Goal: Information Seeking & Learning: Learn about a topic

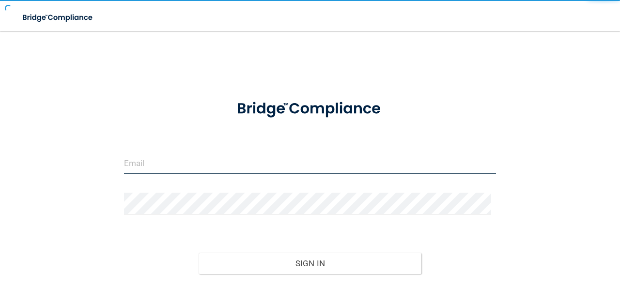
click at [284, 159] on input "email" at bounding box center [310, 163] width 372 height 22
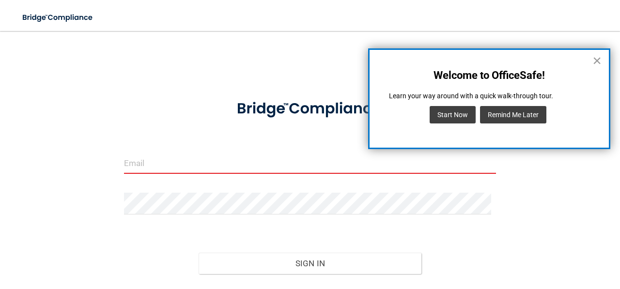
click at [600, 63] on button "×" at bounding box center [597, 61] width 9 height 16
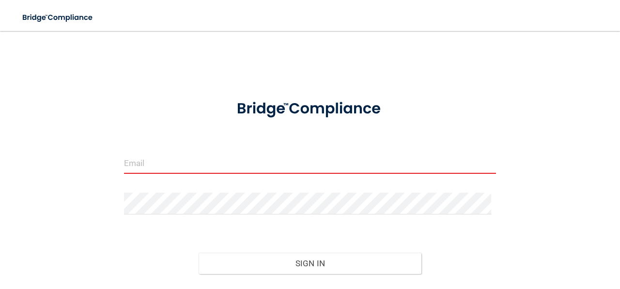
click at [309, 162] on input "email" at bounding box center [310, 163] width 372 height 22
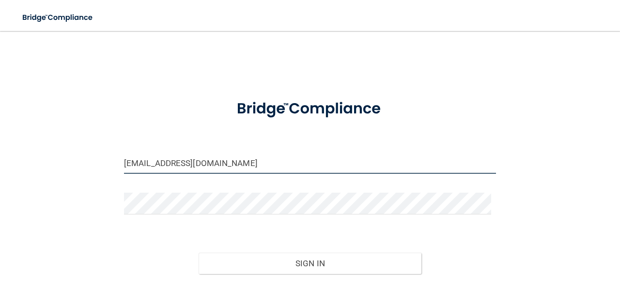
type input "[EMAIL_ADDRESS][DOMAIN_NAME]"
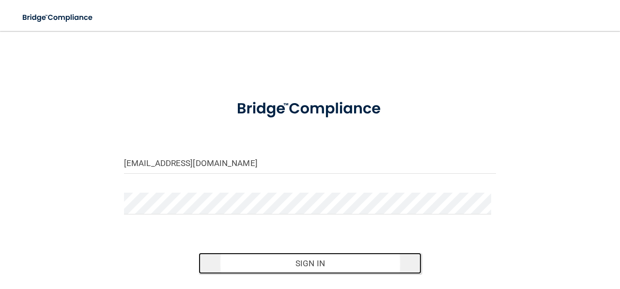
drag, startPoint x: 337, startPoint y: 261, endPoint x: 343, endPoint y: 254, distance: 8.6
click at [337, 261] on button "Sign In" at bounding box center [310, 263] width 223 height 21
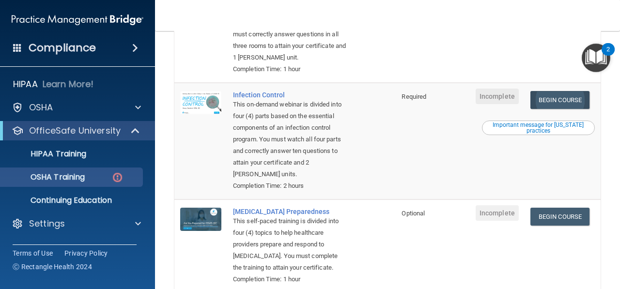
scroll to position [291, 0]
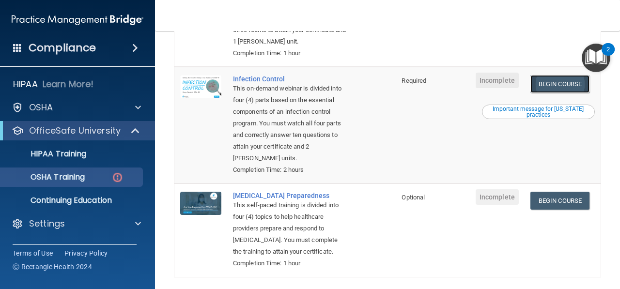
click at [565, 93] on link "Begin Course" at bounding box center [560, 84] width 59 height 18
click at [564, 93] on link "Begin Course" at bounding box center [560, 84] width 59 height 18
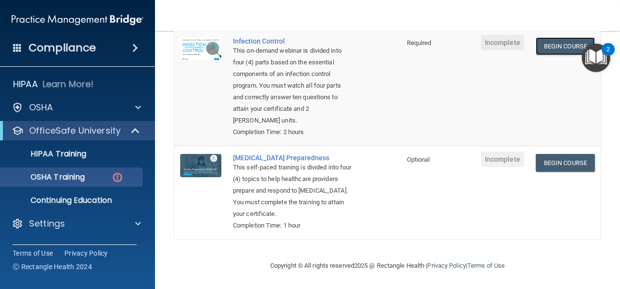
scroll to position [339, 0]
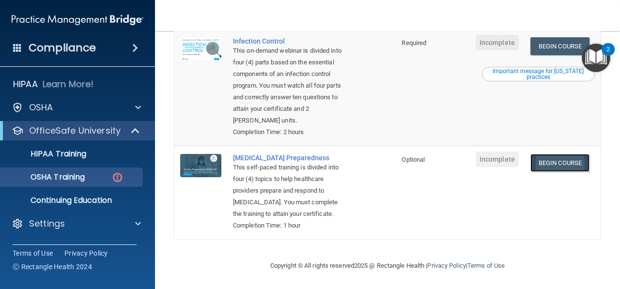
click at [546, 172] on link "Begin Course" at bounding box center [560, 163] width 59 height 18
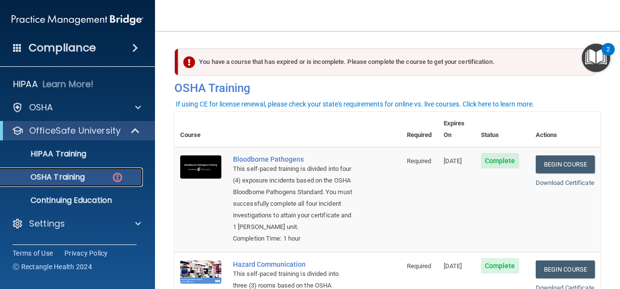
click at [89, 174] on div "OSHA Training" at bounding box center [72, 178] width 132 height 10
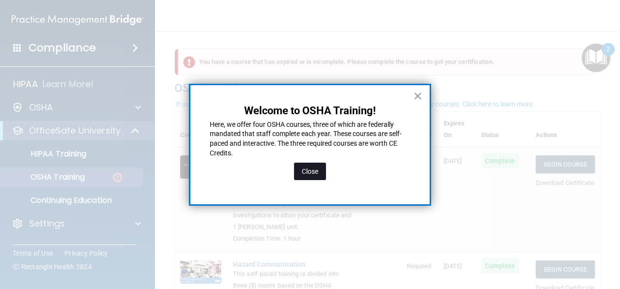
click at [315, 177] on button "Close" at bounding box center [310, 171] width 32 height 17
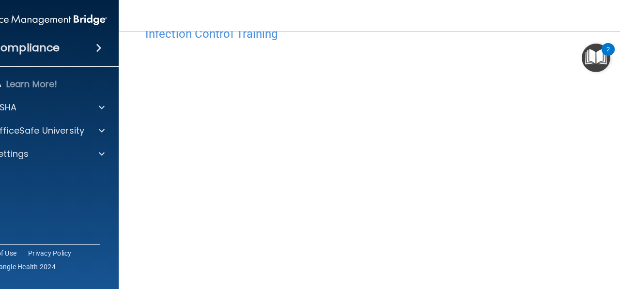
scroll to position [77, 0]
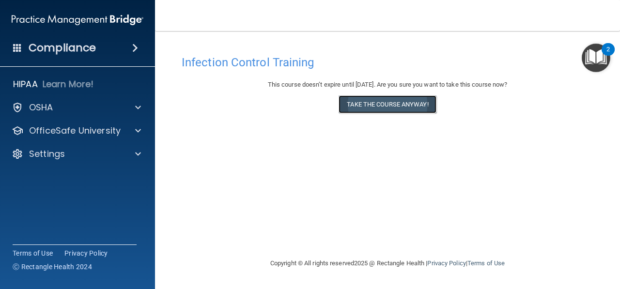
click at [369, 105] on button "Take the course anyway!" at bounding box center [387, 104] width 97 height 18
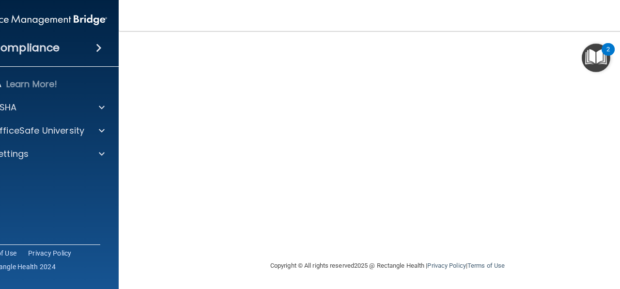
scroll to position [77, 0]
